Goal: Task Accomplishment & Management: Manage account settings

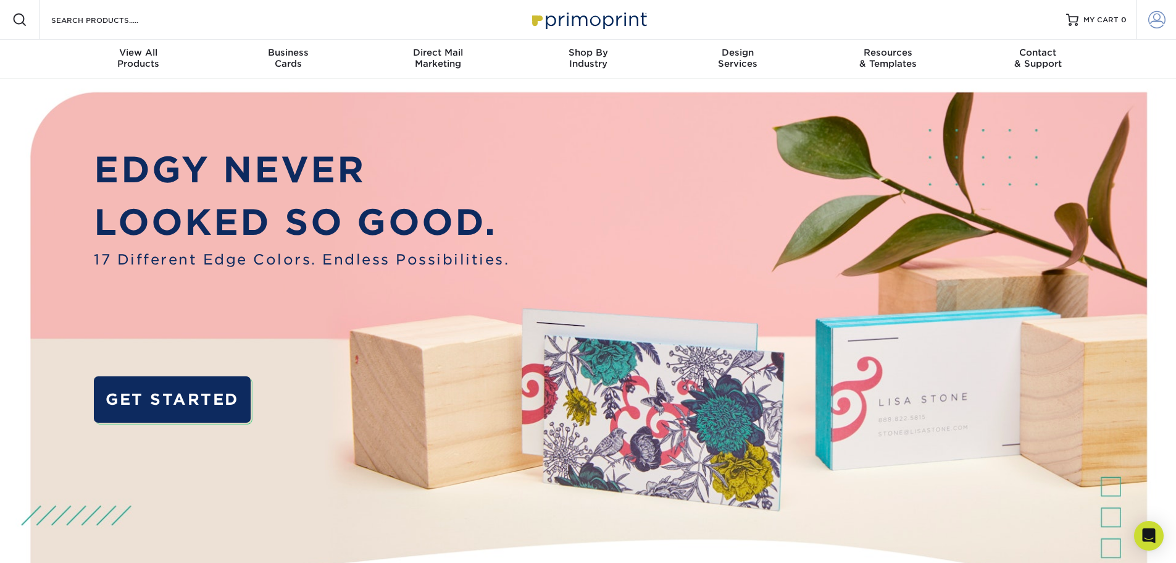
type input "[EMAIL_ADDRESS][DOMAIN_NAME]"
click at [1157, 19] on span at bounding box center [1157, 19] width 17 height 17
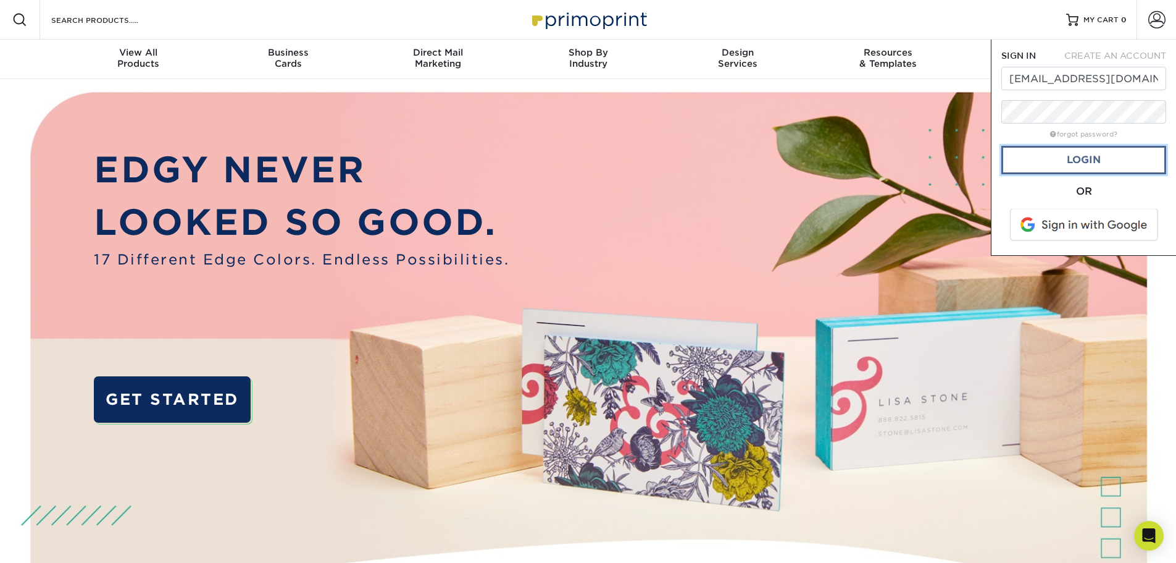
click at [1084, 159] on link "Login" at bounding box center [1084, 160] width 165 height 28
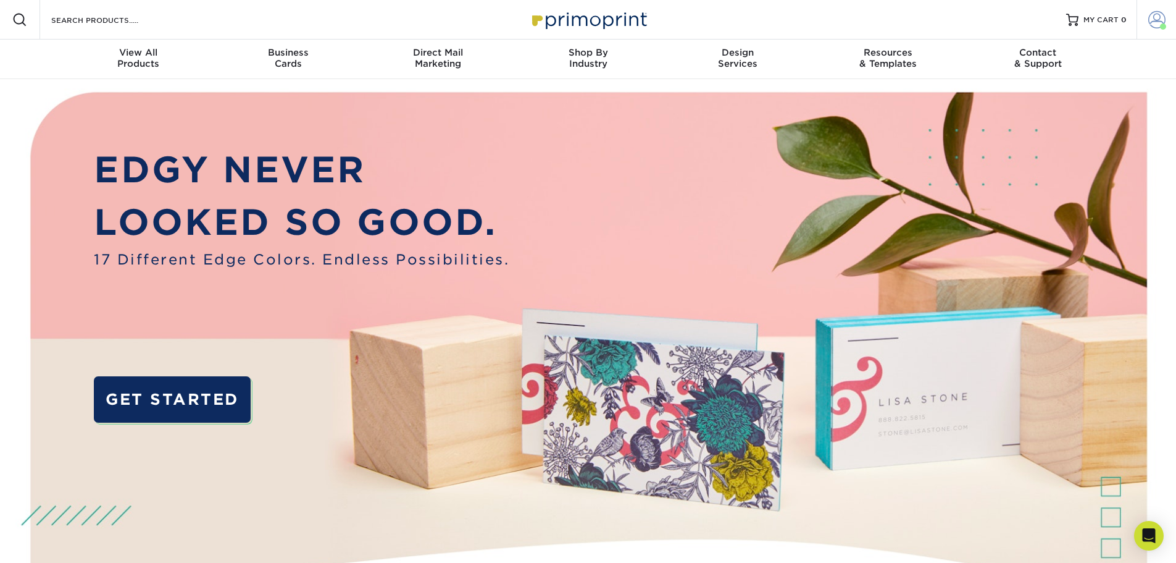
click at [1153, 21] on span at bounding box center [1157, 19] width 17 height 17
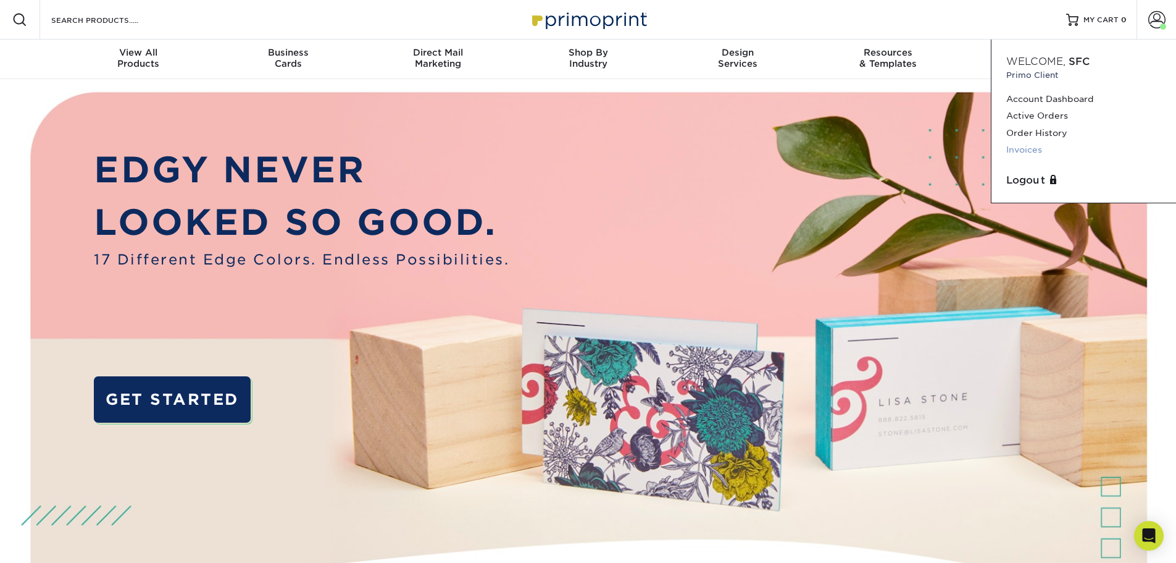
click at [1027, 150] on link "Invoices" at bounding box center [1083, 149] width 155 height 17
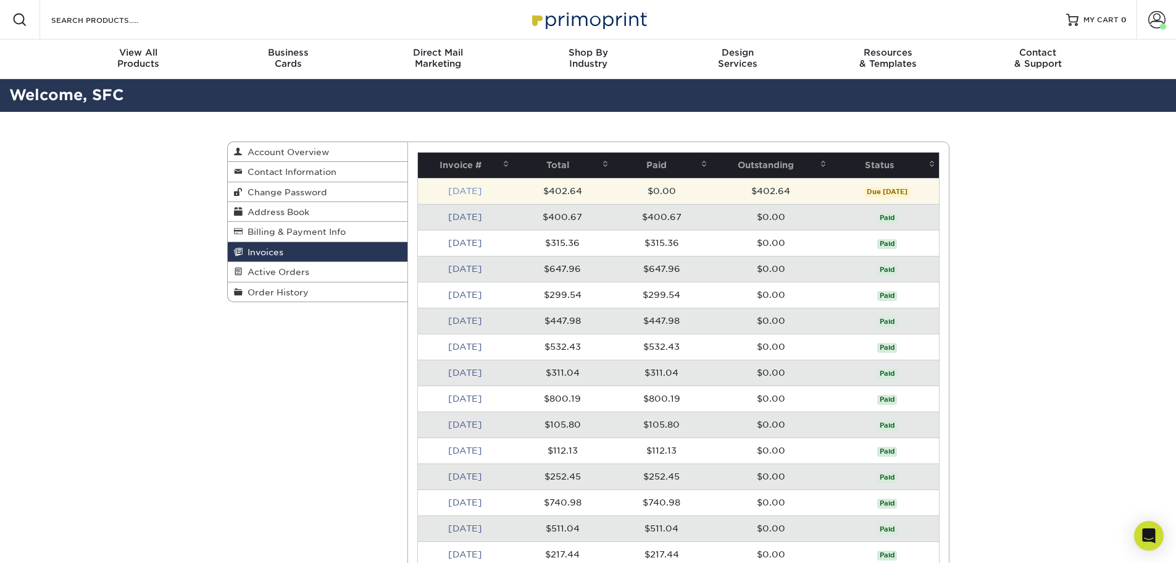
click at [477, 190] on link "Sep 2025" at bounding box center [465, 191] width 34 height 10
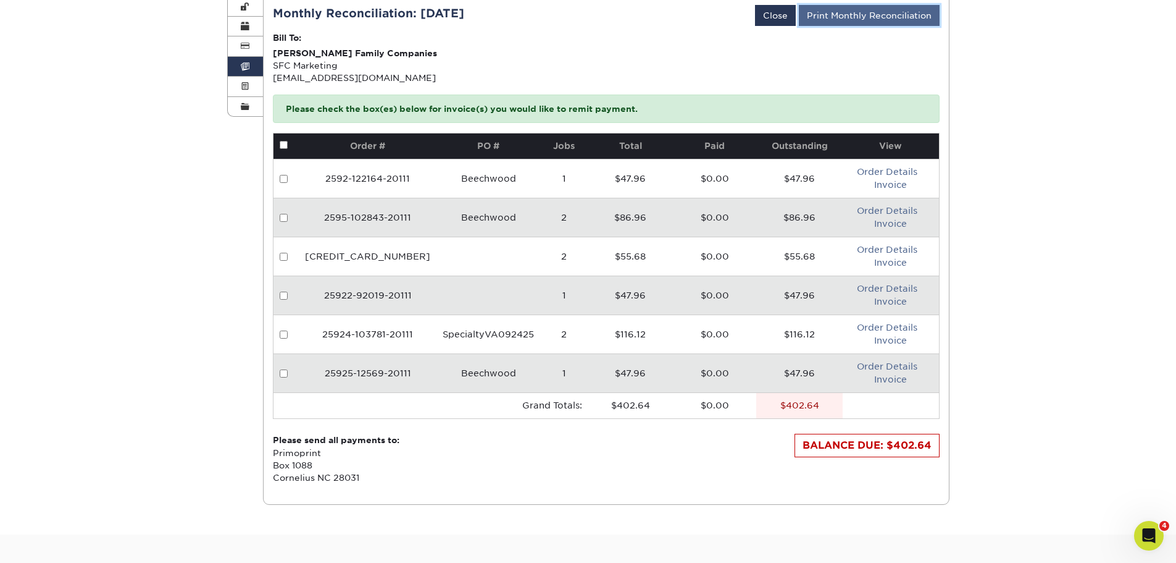
click at [886, 15] on link "Print Monthly Reconciliation" at bounding box center [869, 15] width 141 height 21
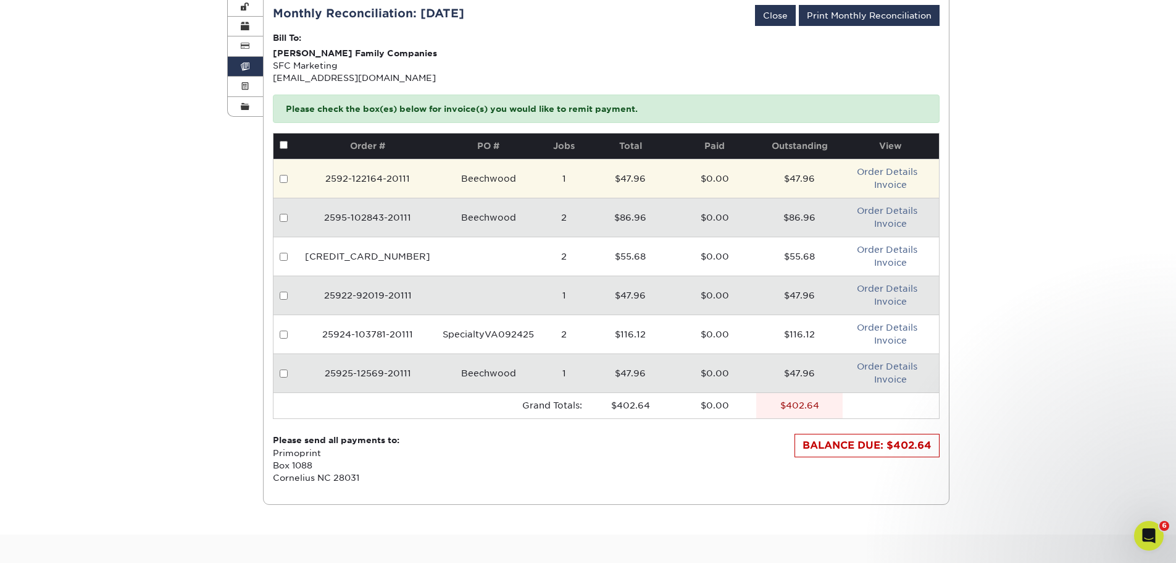
drag, startPoint x: 285, startPoint y: 177, endPoint x: 287, endPoint y: 190, distance: 13.0
click at [285, 178] on input "checkbox" at bounding box center [284, 179] width 8 height 8
checkbox input "true"
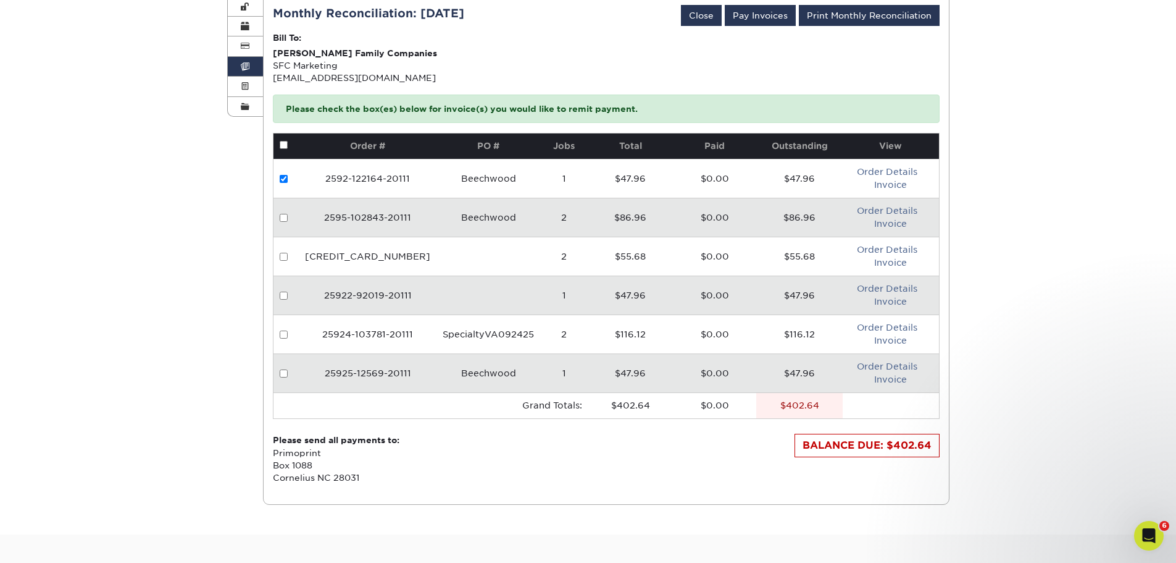
click at [280, 222] on td at bounding box center [286, 217] width 25 height 39
click at [284, 220] on input "checkbox" at bounding box center [284, 218] width 8 height 8
checkbox input "true"
drag, startPoint x: 283, startPoint y: 261, endPoint x: 277, endPoint y: 277, distance: 17.2
click at [283, 261] on td at bounding box center [286, 255] width 25 height 39
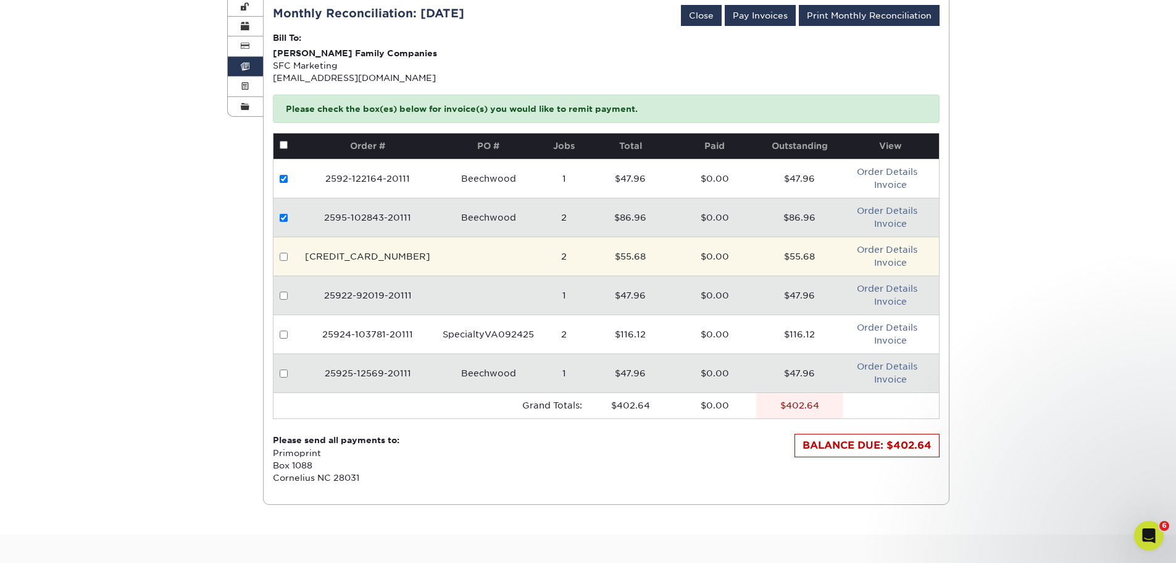
click at [285, 254] on input "checkbox" at bounding box center [284, 257] width 8 height 8
checkbox input "true"
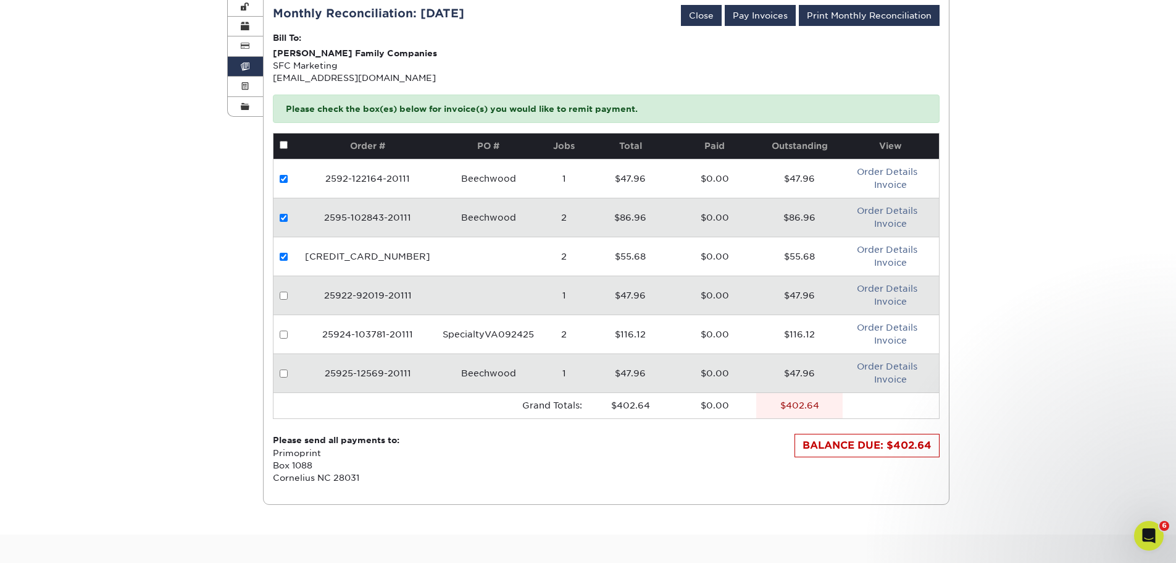
click at [284, 293] on input "checkbox" at bounding box center [284, 295] width 8 height 8
checkbox input "true"
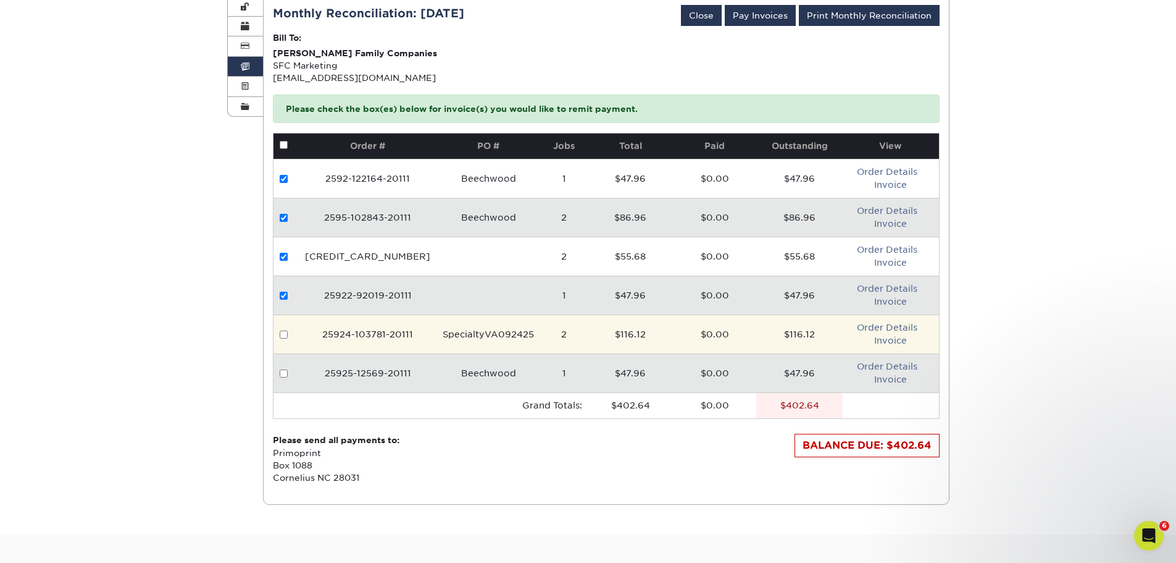
click at [283, 334] on input "checkbox" at bounding box center [284, 334] width 8 height 8
checkbox input "true"
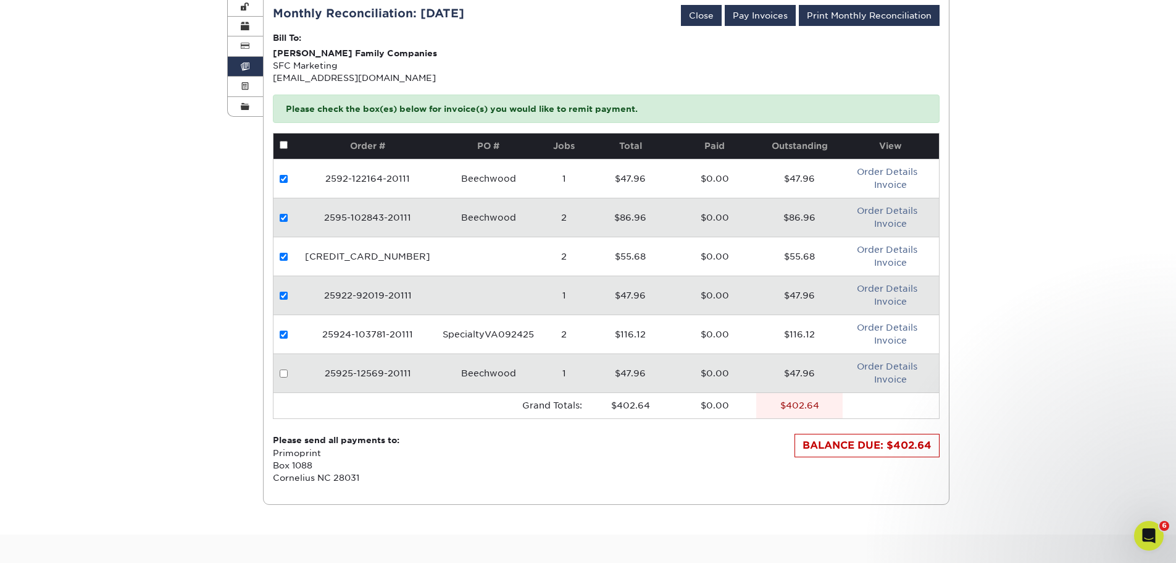
click at [283, 374] on input "checkbox" at bounding box center [284, 373] width 8 height 8
checkbox input "true"
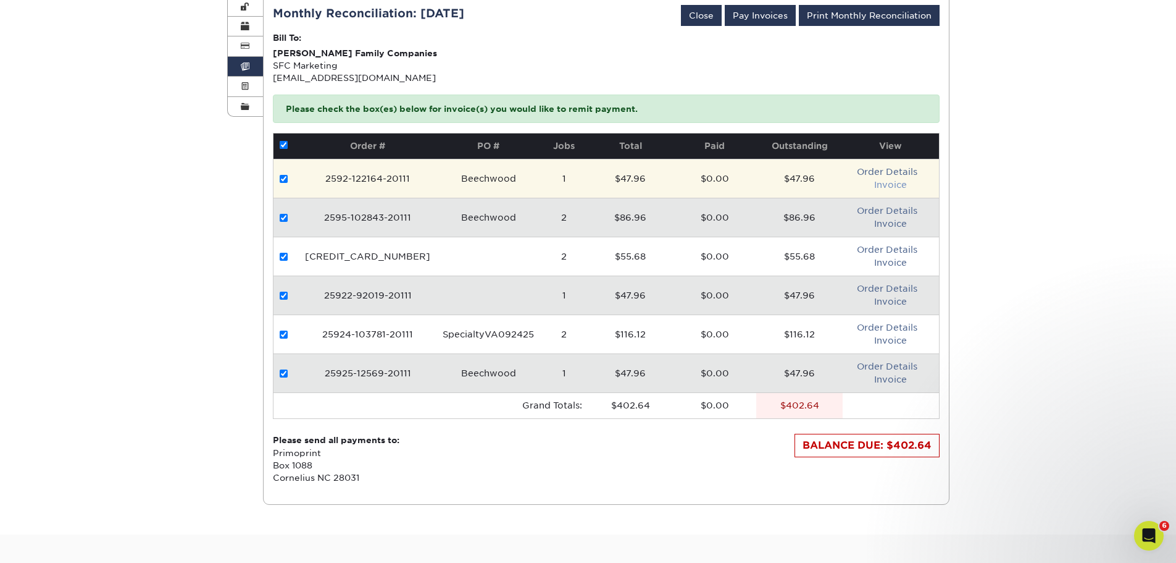
click at [881, 185] on link "Invoice" at bounding box center [890, 185] width 33 height 10
click at [285, 180] on input "checkbox" at bounding box center [284, 179] width 8 height 8
checkbox input "false"
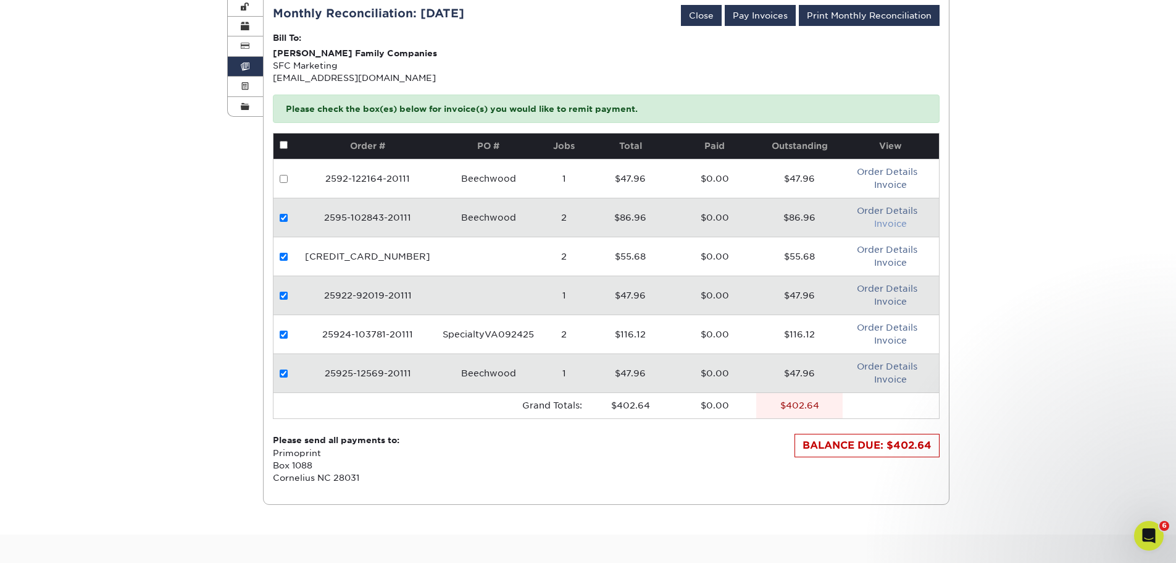
click at [885, 219] on link "Invoice" at bounding box center [890, 224] width 33 height 10
click at [285, 217] on input "checkbox" at bounding box center [284, 218] width 8 height 8
checkbox input "false"
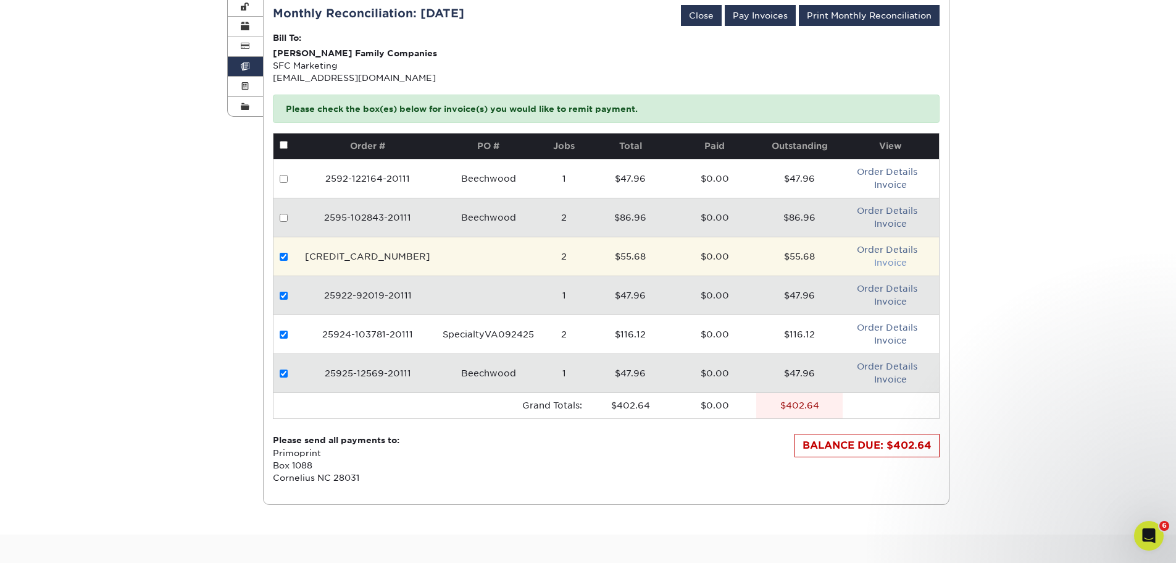
click at [891, 261] on link "Invoice" at bounding box center [890, 262] width 33 height 10
click at [285, 258] on input "checkbox" at bounding box center [284, 257] width 8 height 8
checkbox input "false"
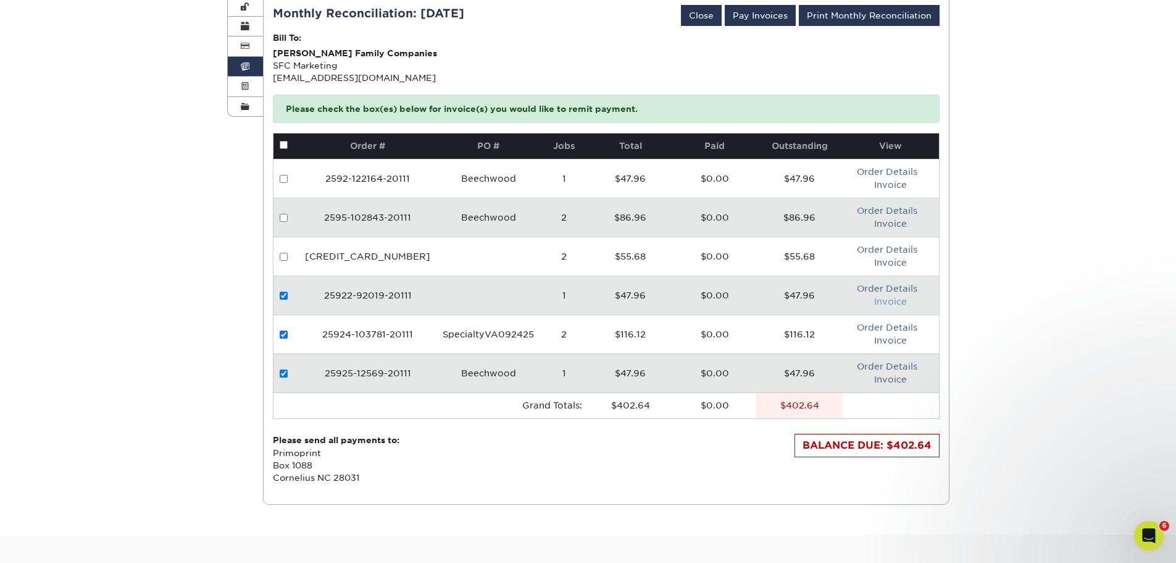
click at [888, 299] on link "Invoice" at bounding box center [890, 301] width 33 height 10
click at [283, 290] on td at bounding box center [286, 294] width 25 height 39
click at [288, 295] on td at bounding box center [286, 294] width 25 height 39
click at [285, 293] on input "checkbox" at bounding box center [284, 295] width 8 height 8
checkbox input "false"
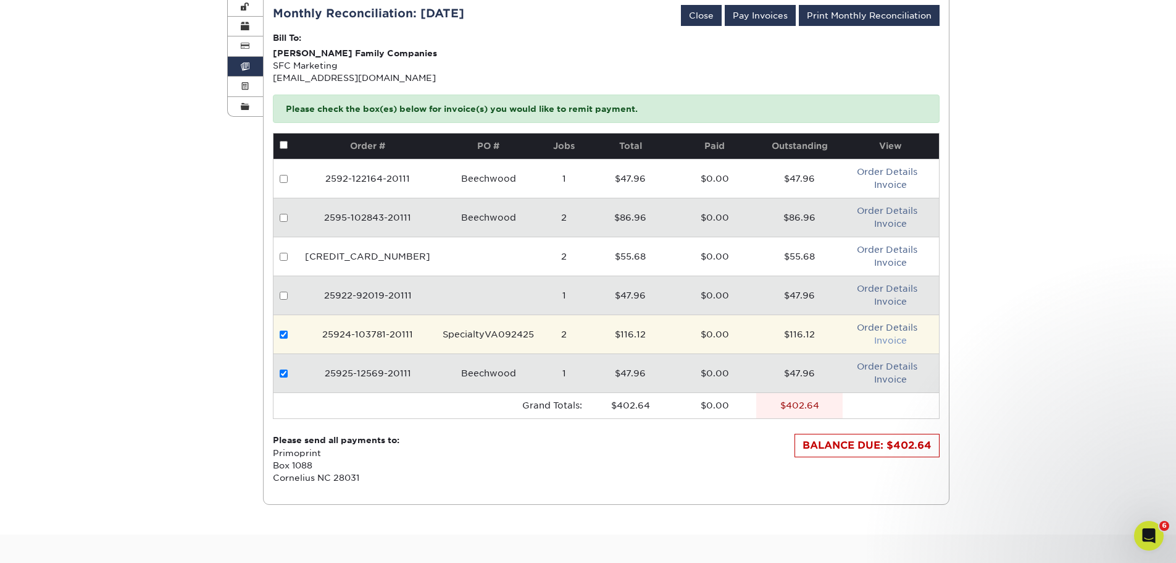
click at [892, 343] on link "Invoice" at bounding box center [890, 340] width 33 height 10
click at [285, 335] on input "checkbox" at bounding box center [284, 334] width 8 height 8
checkbox input "false"
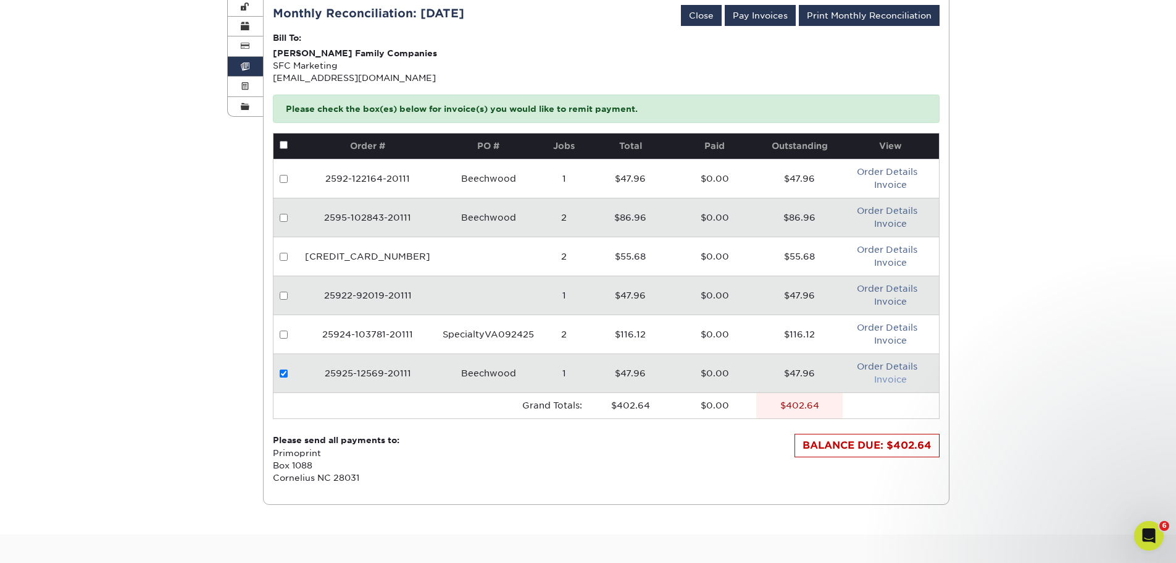
click at [889, 378] on link "Invoice" at bounding box center [890, 379] width 33 height 10
click at [283, 372] on input "checkbox" at bounding box center [284, 373] width 8 height 8
checkbox input "false"
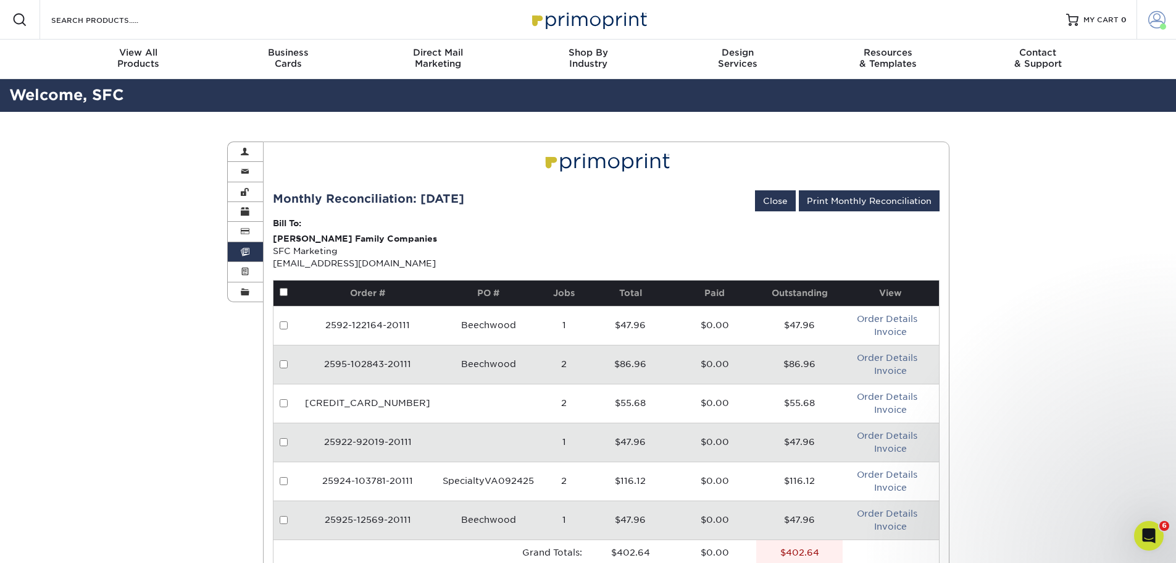
click at [1157, 23] on span at bounding box center [1157, 19] width 17 height 17
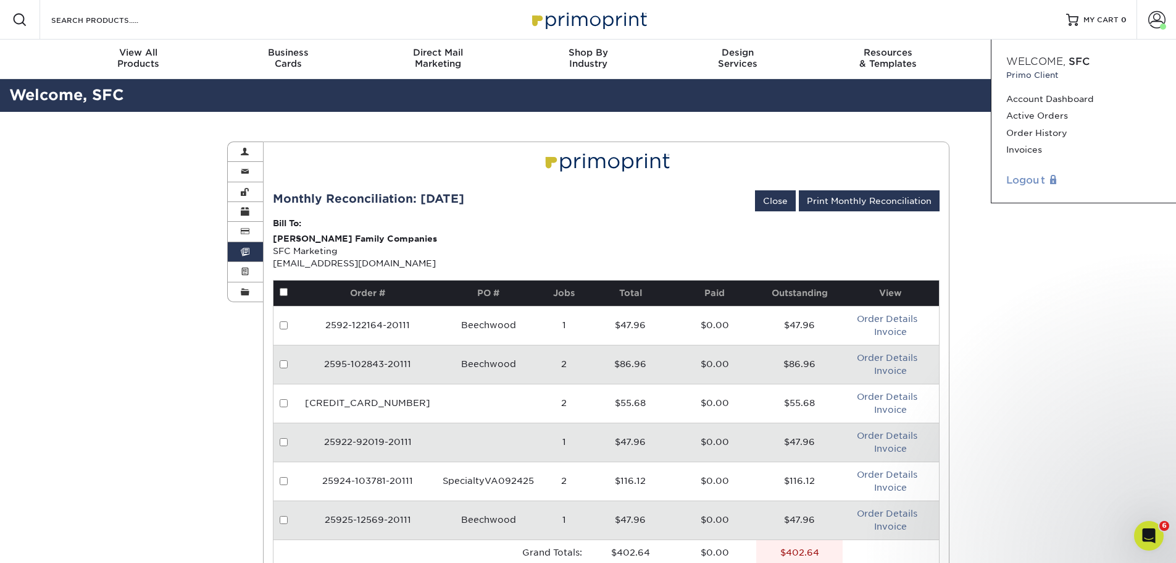
click at [1027, 185] on link "Logout" at bounding box center [1083, 180] width 155 height 15
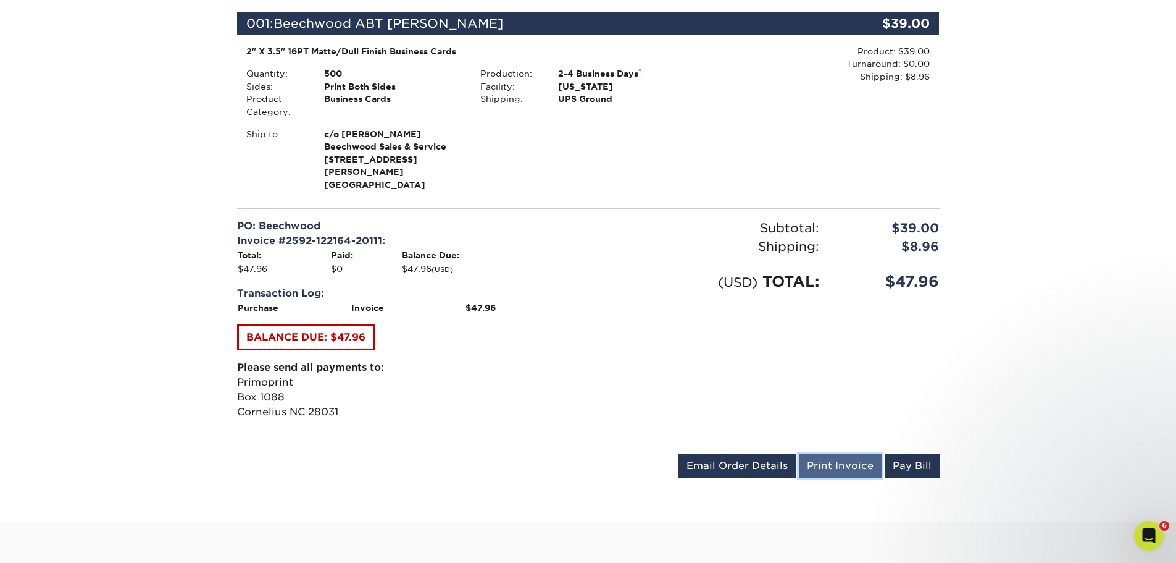
click at [847, 454] on link "Print Invoice" at bounding box center [840, 465] width 83 height 23
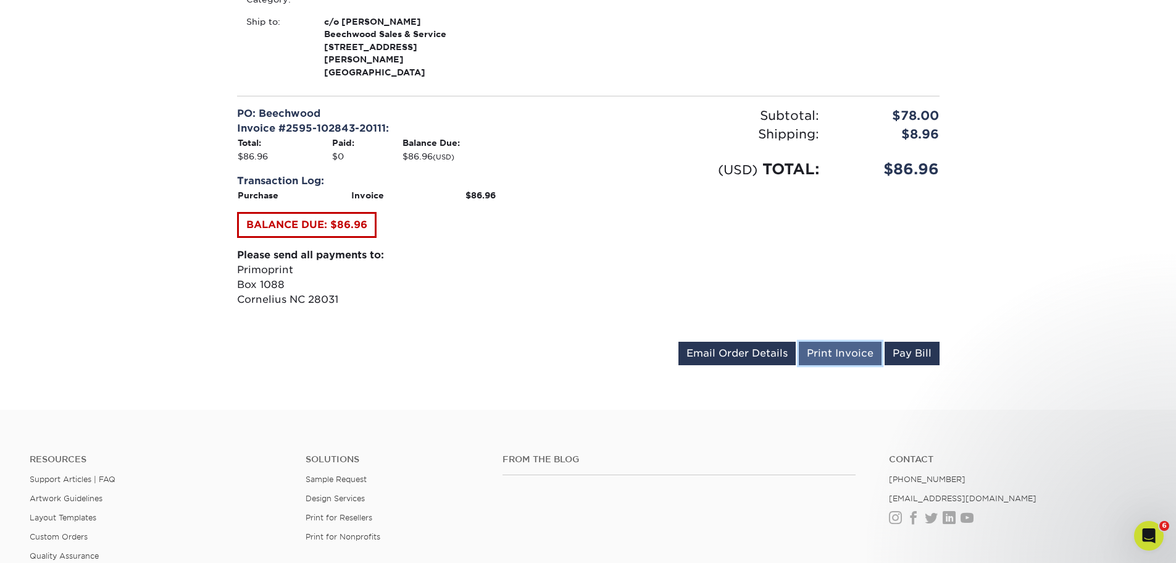
click at [847, 341] on link "Print Invoice" at bounding box center [840, 352] width 83 height 23
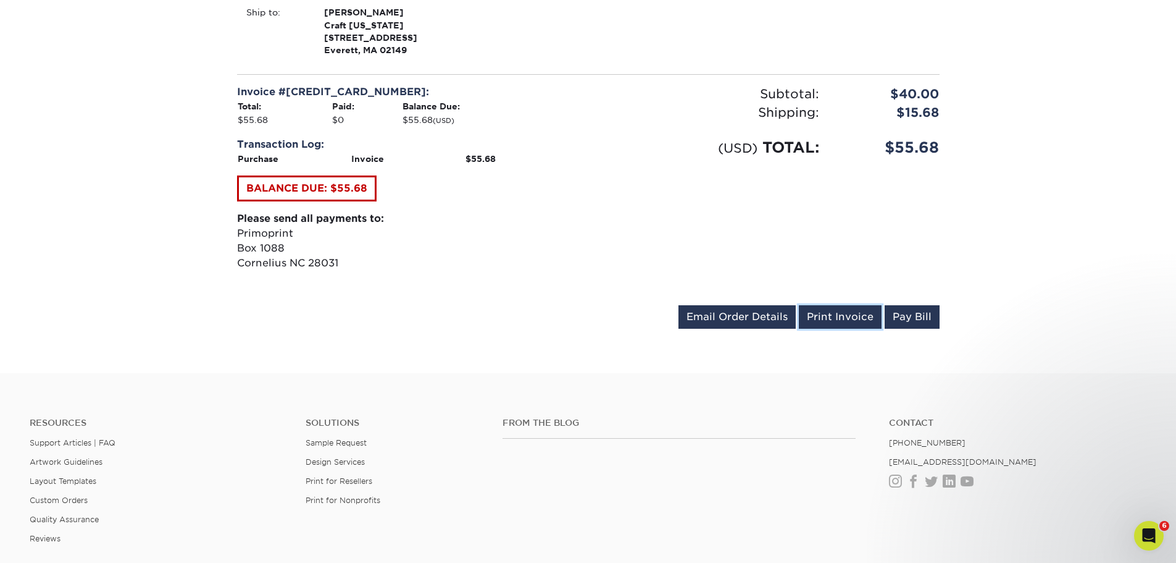
drag, startPoint x: 842, startPoint y: 311, endPoint x: 486, endPoint y: 152, distance: 389.5
click at [842, 311] on link "Print Invoice" at bounding box center [840, 316] width 83 height 23
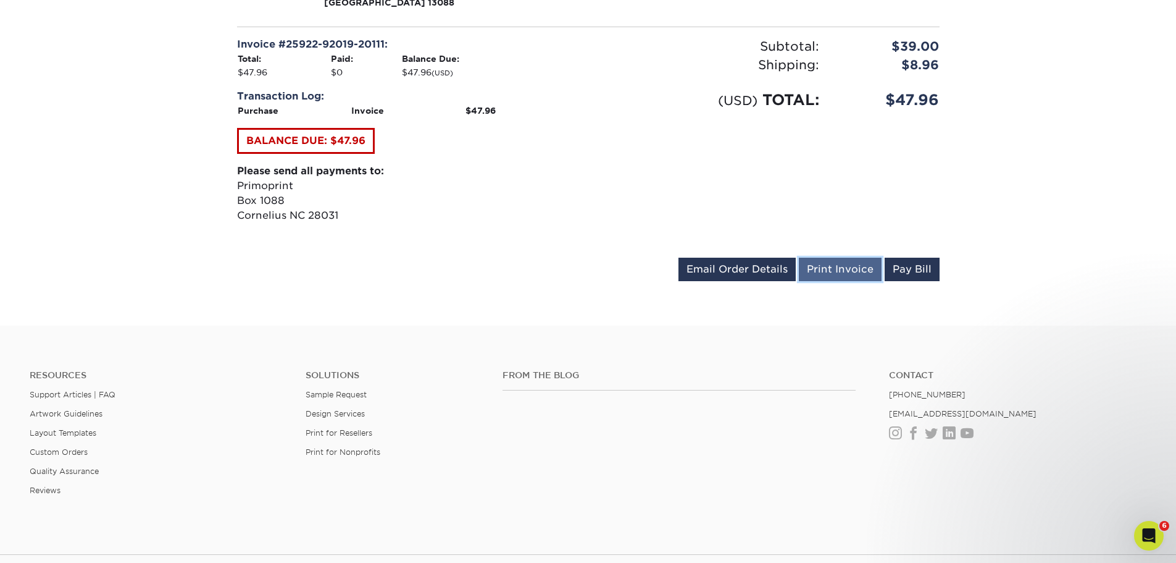
click at [847, 259] on link "Print Invoice" at bounding box center [840, 268] width 83 height 23
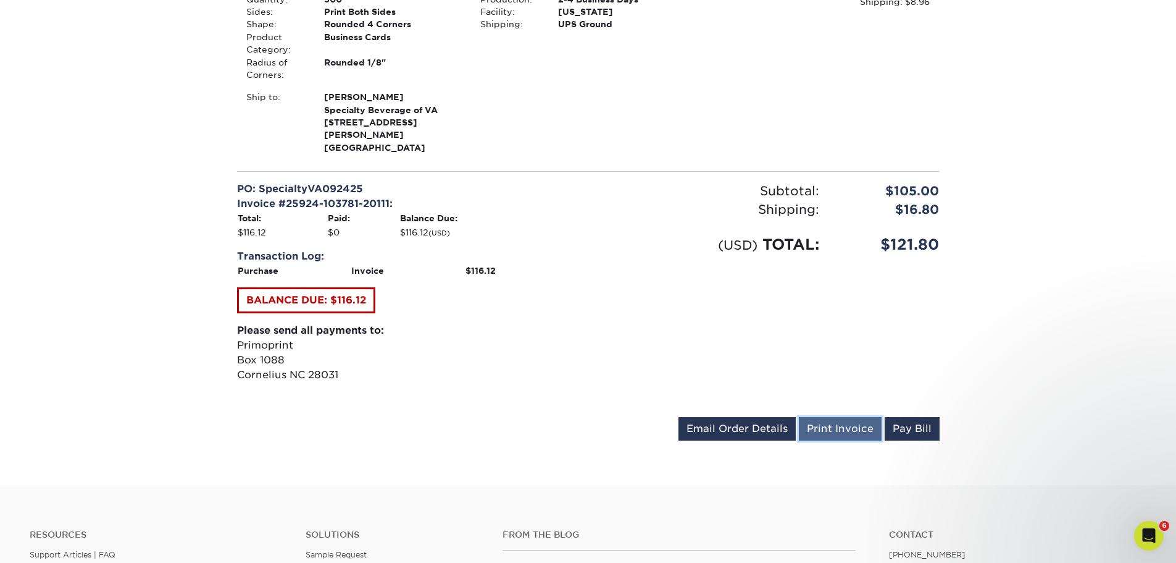
click at [857, 417] on link "Print Invoice" at bounding box center [840, 428] width 83 height 23
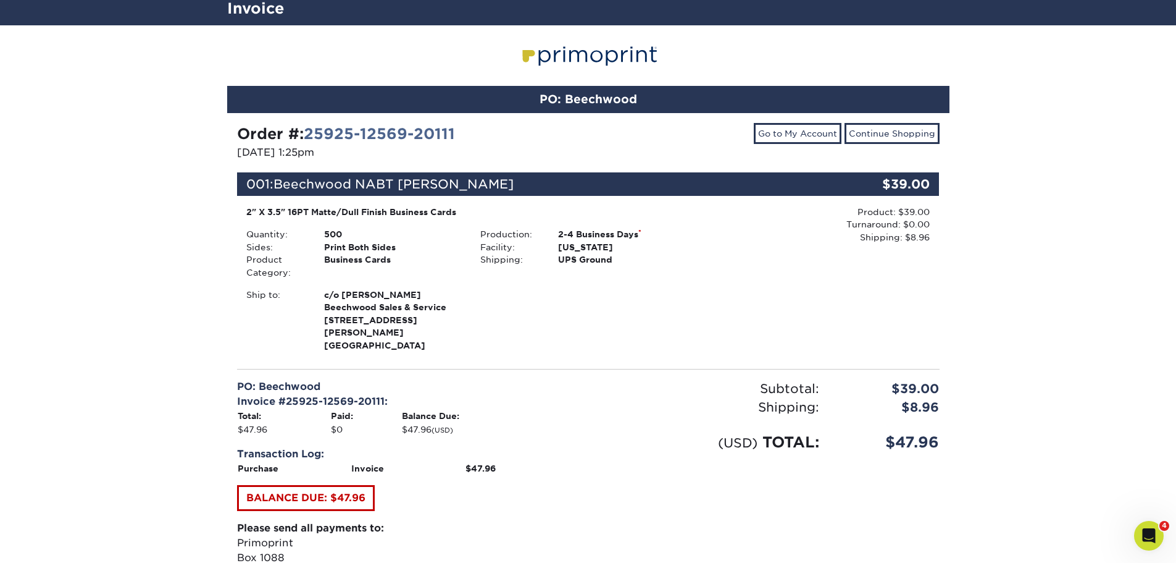
scroll to position [185, 0]
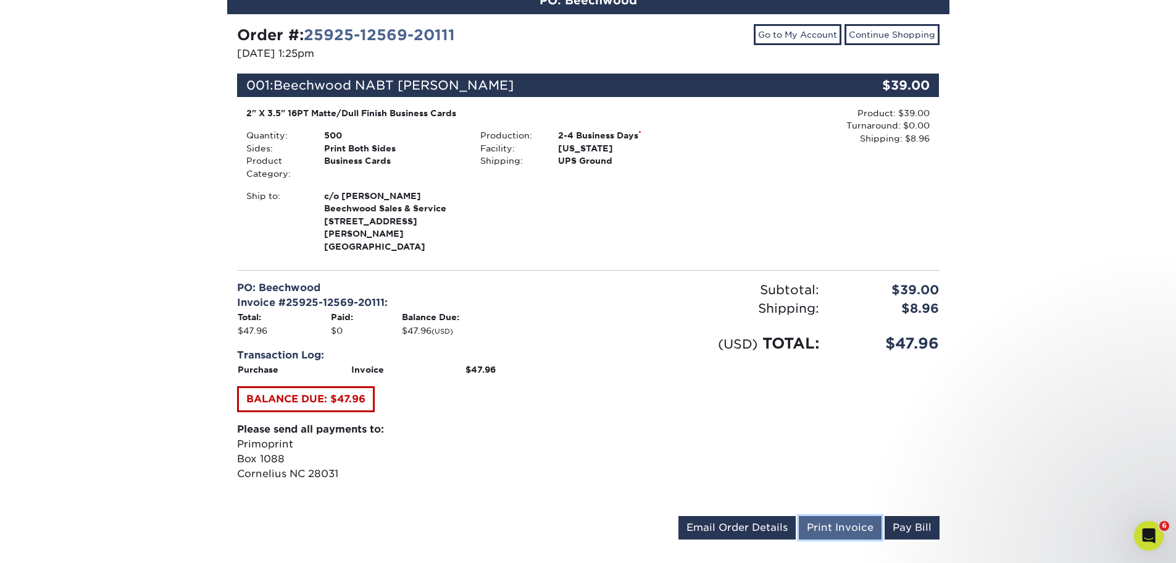
click at [835, 516] on link "Print Invoice" at bounding box center [840, 527] width 83 height 23
